Goal: Information Seeking & Learning: Learn about a topic

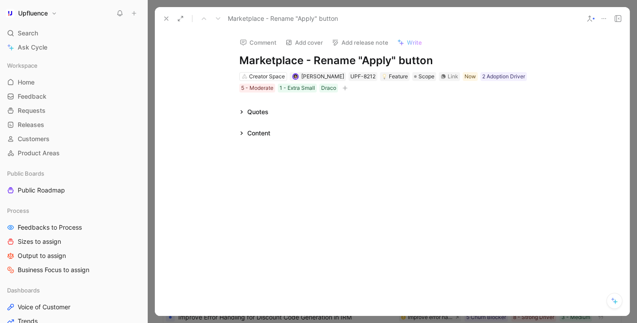
click at [249, 135] on div "Content" at bounding box center [258, 133] width 23 height 11
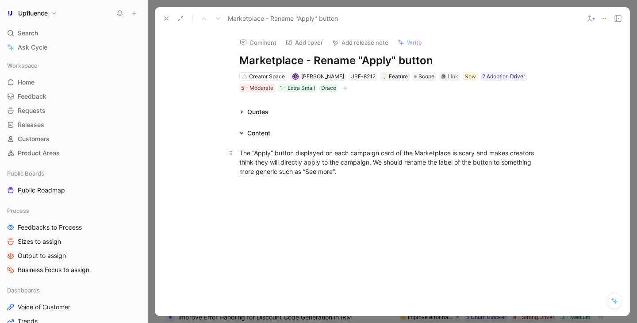
click at [343, 174] on div "The “Apply” button displayed on each campaign card of the Marketplace is scary …" at bounding box center [392, 162] width 306 height 28
click at [335, 60] on h1 "Marketplace - Rename "Apply" button" at bounding box center [392, 61] width 306 height 14
copy h1 "Marketplace - Rename "Apply" button"
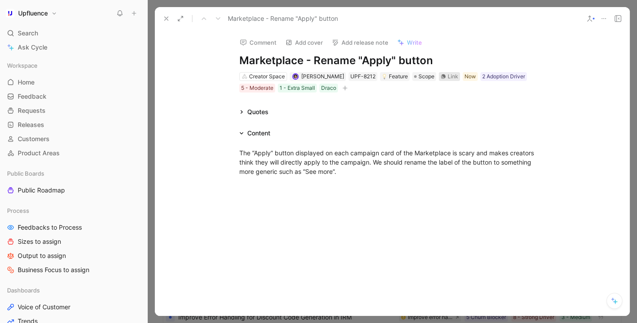
click at [448, 79] on div "Link" at bounding box center [453, 76] width 11 height 9
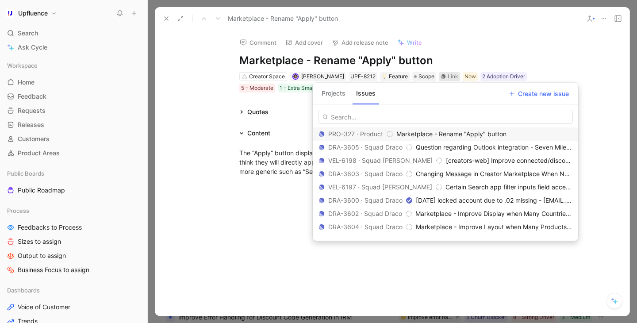
click at [441, 139] on div "PRO-327 · Product Marketplace - Rename "Apply" button" at bounding box center [445, 133] width 265 height 13
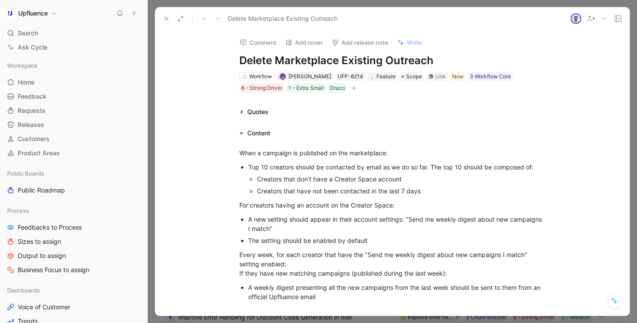
click at [238, 132] on div "Content" at bounding box center [255, 133] width 38 height 11
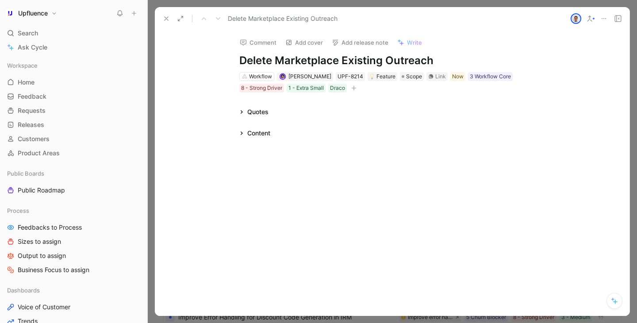
click at [245, 109] on div "Quotes" at bounding box center [254, 112] width 36 height 11
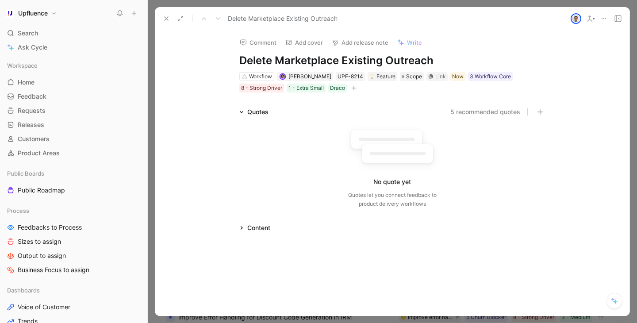
click at [245, 109] on div "Quotes" at bounding box center [254, 112] width 36 height 11
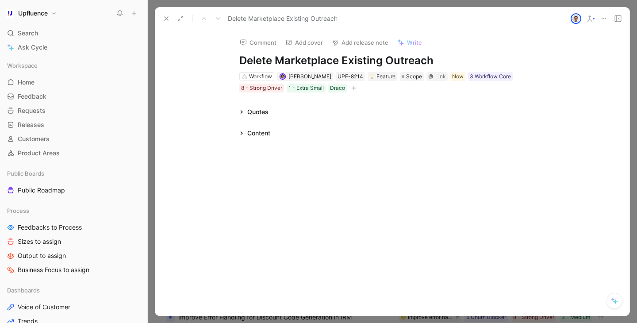
click at [250, 134] on div "Content" at bounding box center [258, 133] width 23 height 11
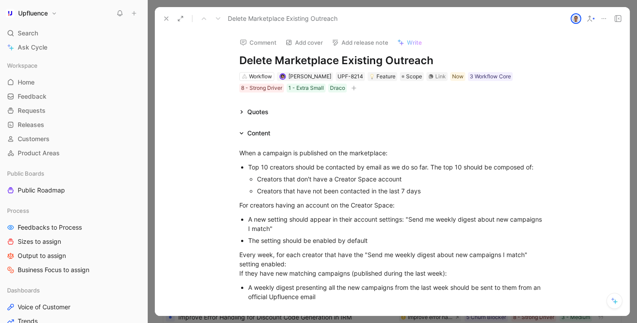
click at [272, 61] on h1 "Delete Marketplace Existing Outreach" at bounding box center [392, 61] width 306 height 14
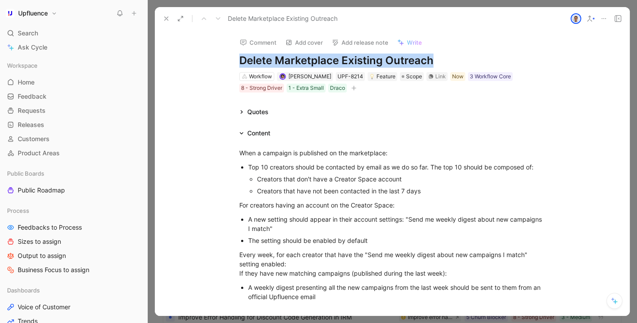
click at [272, 61] on h1 "Delete Marketplace Existing Outreach" at bounding box center [392, 61] width 306 height 14
copy h1 "Delete Marketplace Existing Outreach"
click at [358, 117] on div "Quotes" at bounding box center [393, 112] width 340 height 11
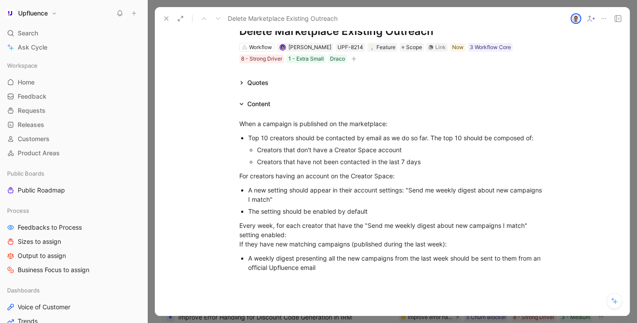
scroll to position [25, 0]
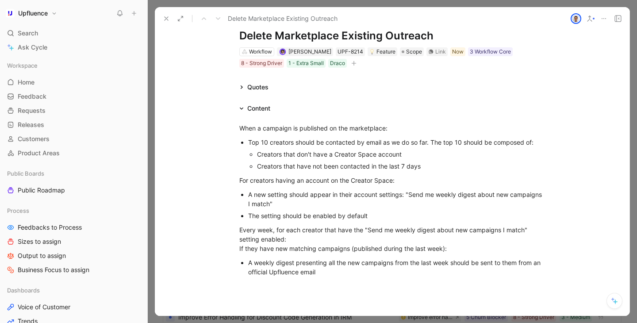
click at [345, 37] on h1 "Delete Marketplace Existing Outreach" at bounding box center [392, 36] width 306 height 14
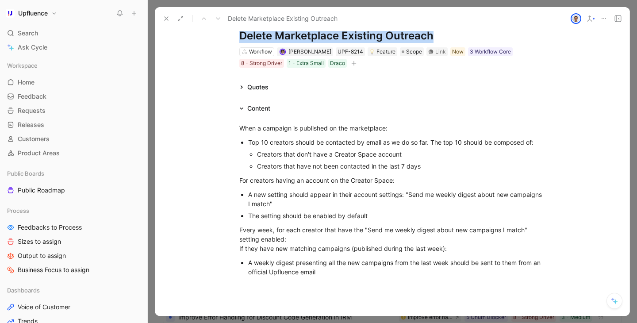
click at [345, 37] on h1 "Delete Marketplace Existing Outreach" at bounding box center [392, 36] width 306 height 14
copy h1 "Delete Marketplace Existing Outreach"
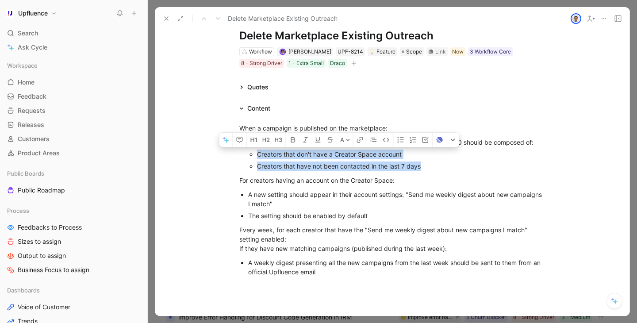
drag, startPoint x: 256, startPoint y: 154, endPoint x: 428, endPoint y: 167, distance: 172.6
click at [428, 167] on ul "Creators that don't have a Creator Space account Creators that have not been co…" at bounding box center [396, 160] width 297 height 24
copy ul "Creators that don't have a Creator Space account Creators that have not been co…"
click at [334, 216] on div "The setting should be enabled by default" at bounding box center [396, 215] width 297 height 9
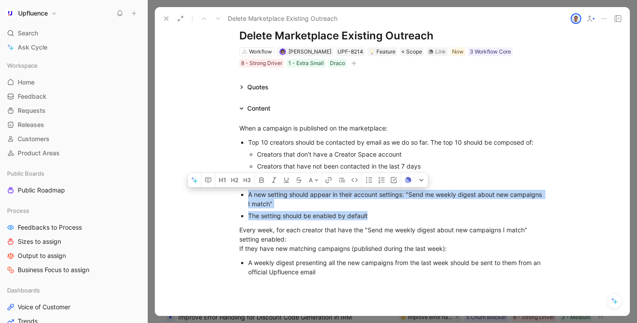
drag, startPoint x: 249, startPoint y: 193, endPoint x: 382, endPoint y: 221, distance: 135.7
click at [382, 221] on ul "A new setting should appear in their account settings: "Send me weekly digest a…" at bounding box center [393, 204] width 340 height 33
click at [462, 224] on p "Every week, for each creator that have the "Send me weekly digest about new cam…" at bounding box center [393, 239] width 340 height 33
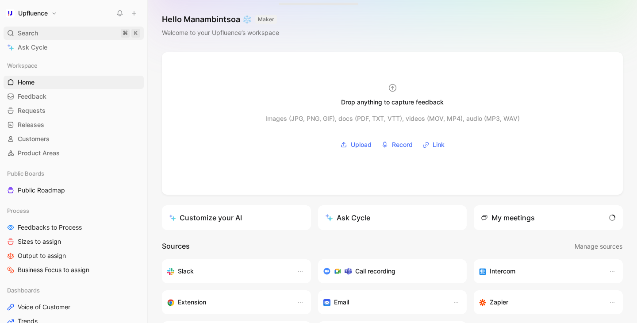
click at [54, 31] on div "Search ⌘ K" at bounding box center [74, 33] width 140 height 13
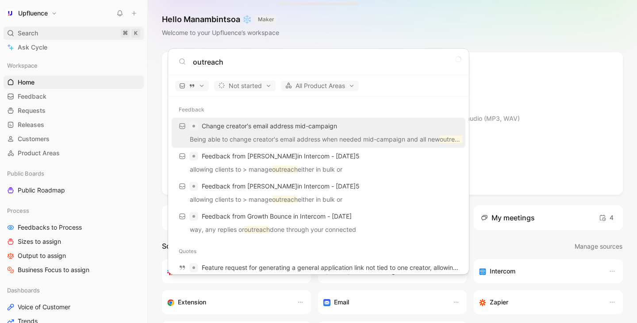
type input "outreach"
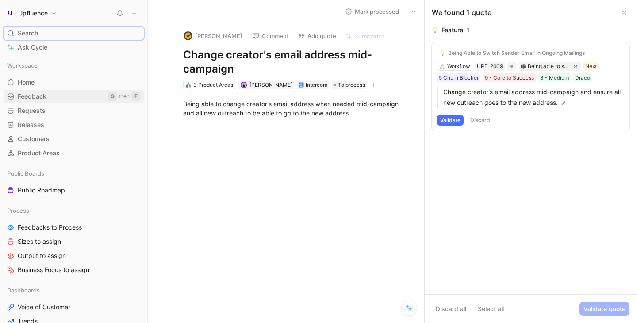
click at [65, 98] on link "Feedback G then F" at bounding box center [74, 96] width 140 height 13
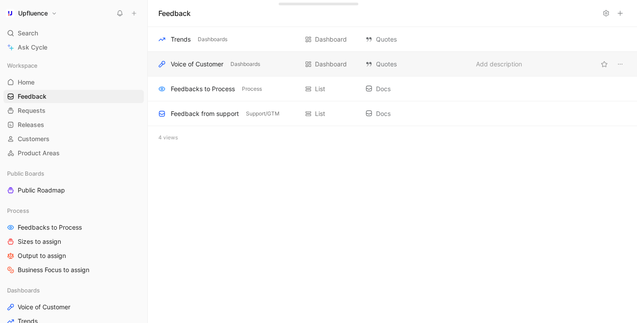
click at [212, 74] on div "Voice of Customer Dashboards Dashboard Quotes Add description" at bounding box center [392, 64] width 489 height 25
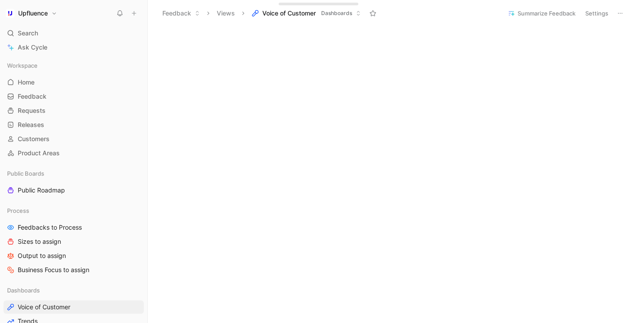
scroll to position [1212, 0]
click at [63, 156] on link "Product Areas" at bounding box center [74, 152] width 140 height 13
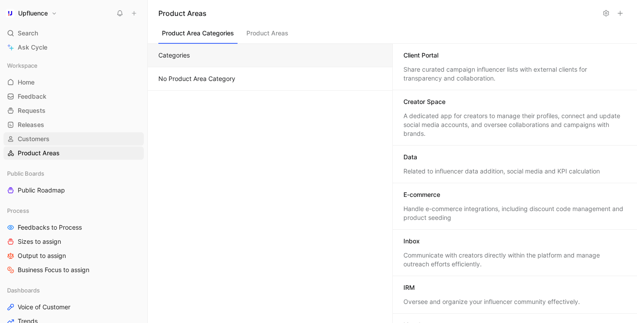
click at [62, 134] on link "Customers" at bounding box center [74, 138] width 140 height 13
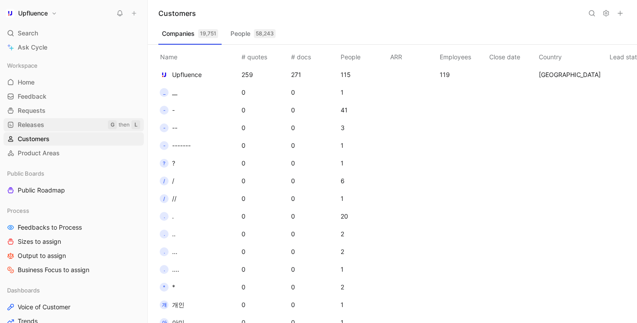
click at [62, 123] on link "Releases G then L" at bounding box center [74, 124] width 140 height 13
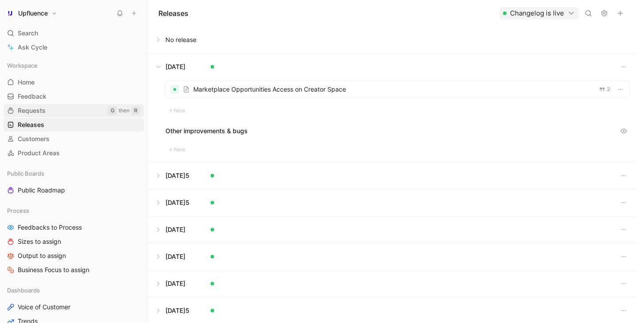
click at [61, 111] on link "Requests G then R" at bounding box center [74, 110] width 140 height 13
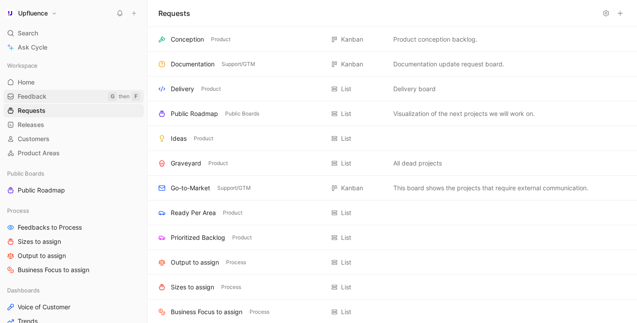
click at [59, 100] on link "Feedback G then F" at bounding box center [74, 96] width 140 height 13
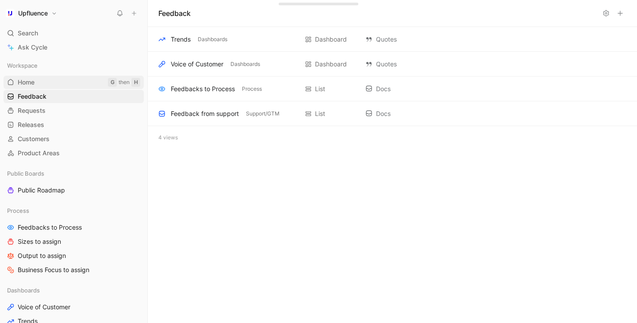
click at [57, 85] on link "Home G then H" at bounding box center [74, 82] width 140 height 13
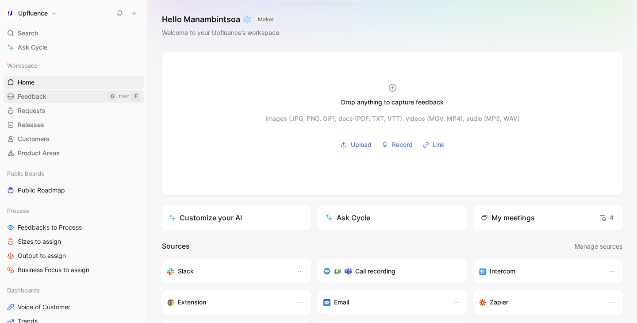
click at [54, 93] on link "Feedback G then F" at bounding box center [74, 96] width 140 height 13
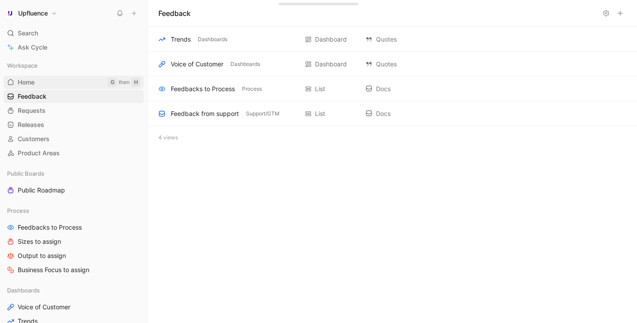
click at [54, 86] on link "Home G then H" at bounding box center [74, 82] width 140 height 13
